Goal: Find specific page/section: Find specific page/section

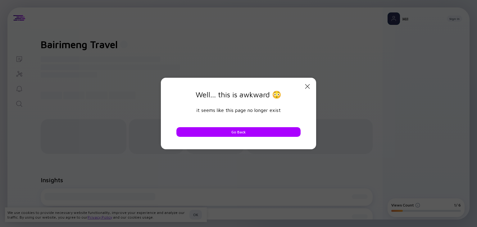
click at [304, 83] on icon "Close Modal" at bounding box center [307, 86] width 7 height 7
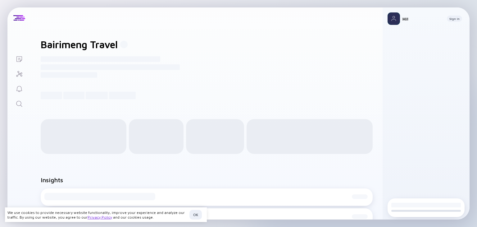
click at [276, 89] on div "Bairimeng Travel ------------------------------------------------------- ------…" at bounding box center [207, 69] width 352 height 80
